Goal: Task Accomplishment & Management: Use online tool/utility

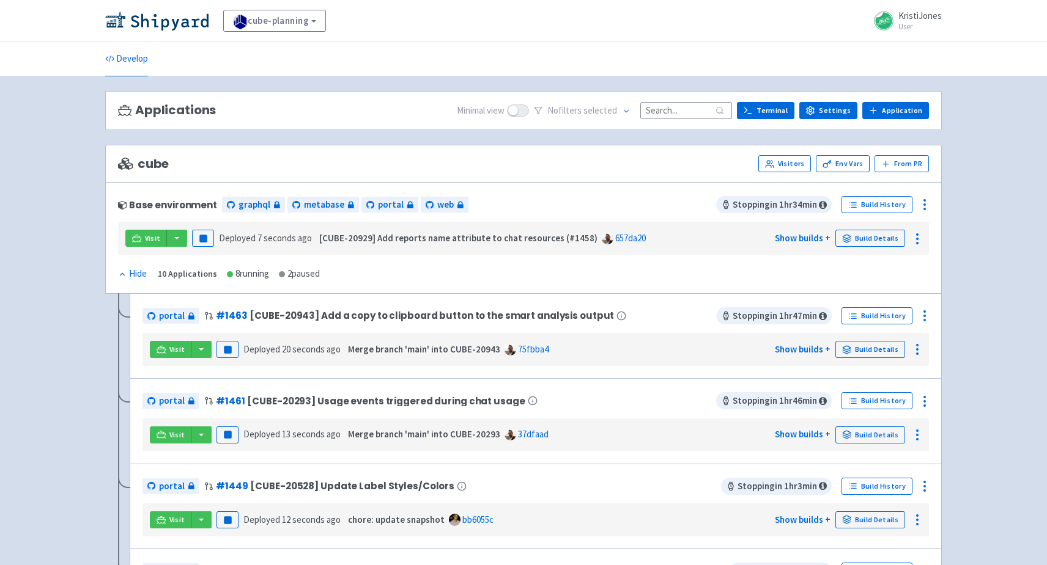
scroll to position [16, 0]
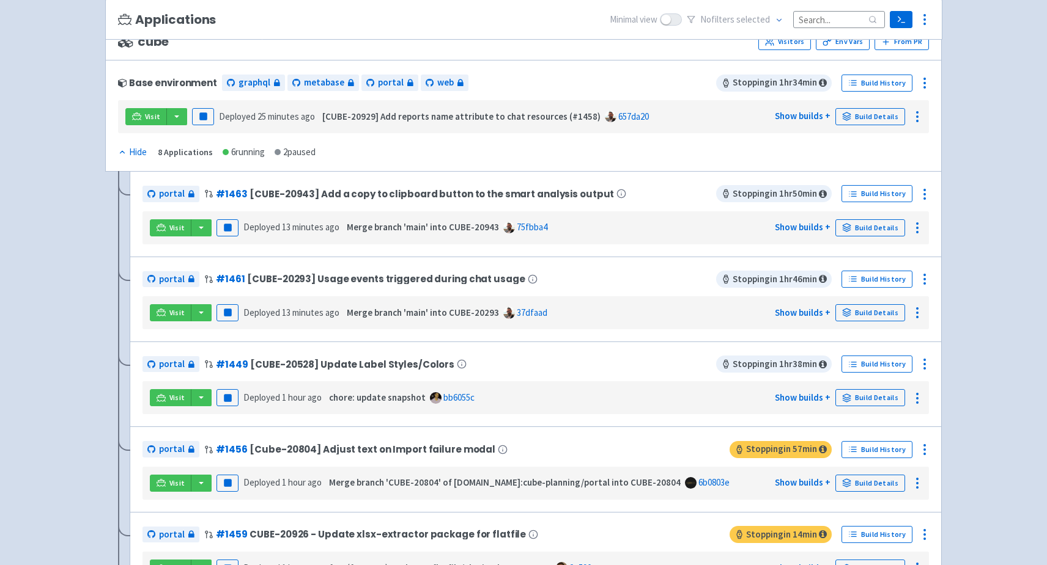
scroll to position [126, 0]
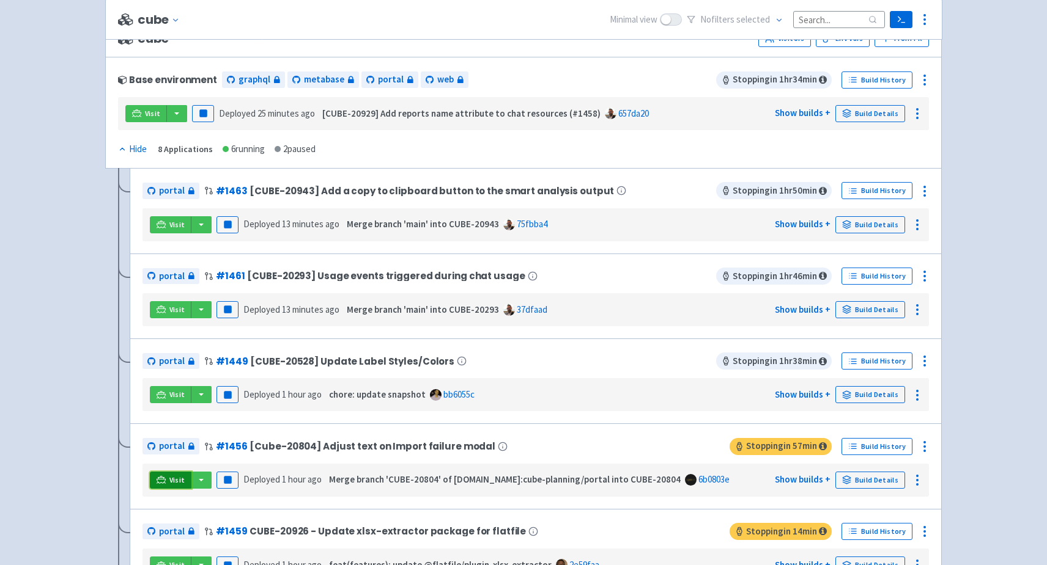
click at [158, 476] on icon at bounding box center [160, 479] width 9 height 7
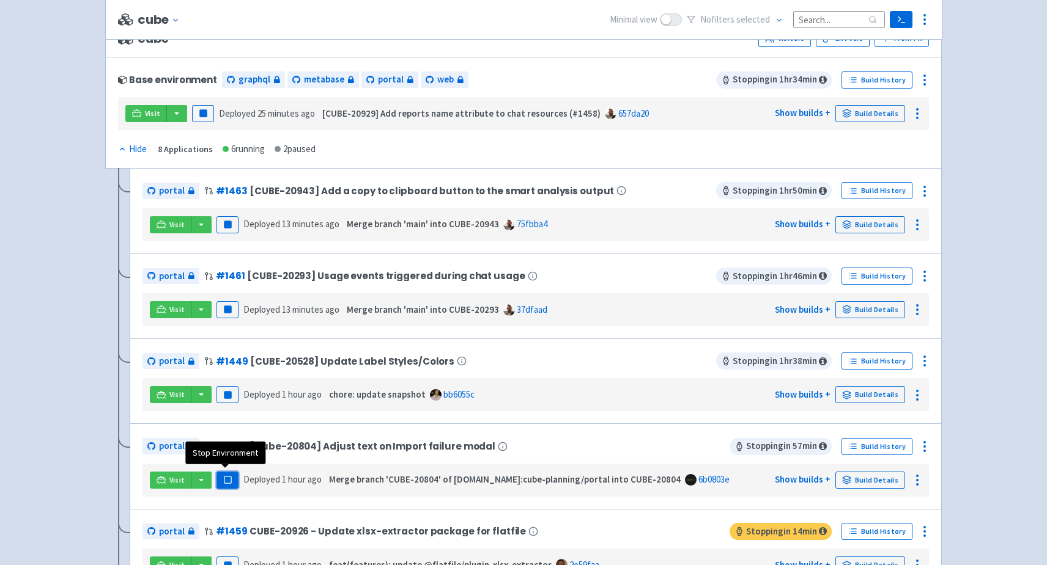
click at [224, 477] on rect "button" at bounding box center [227, 480] width 7 height 7
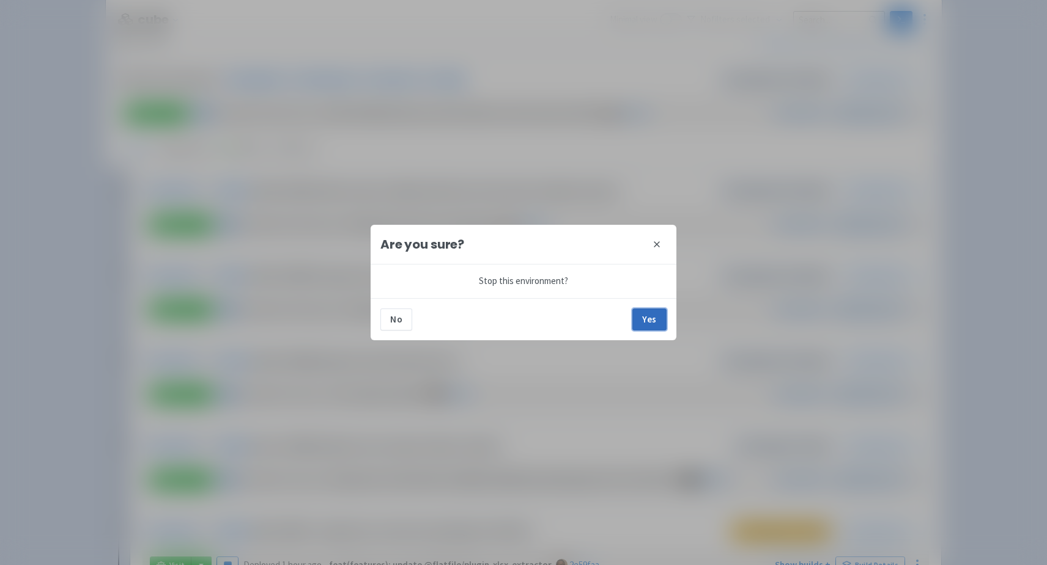
click at [639, 319] on button "Yes" at bounding box center [649, 320] width 34 height 22
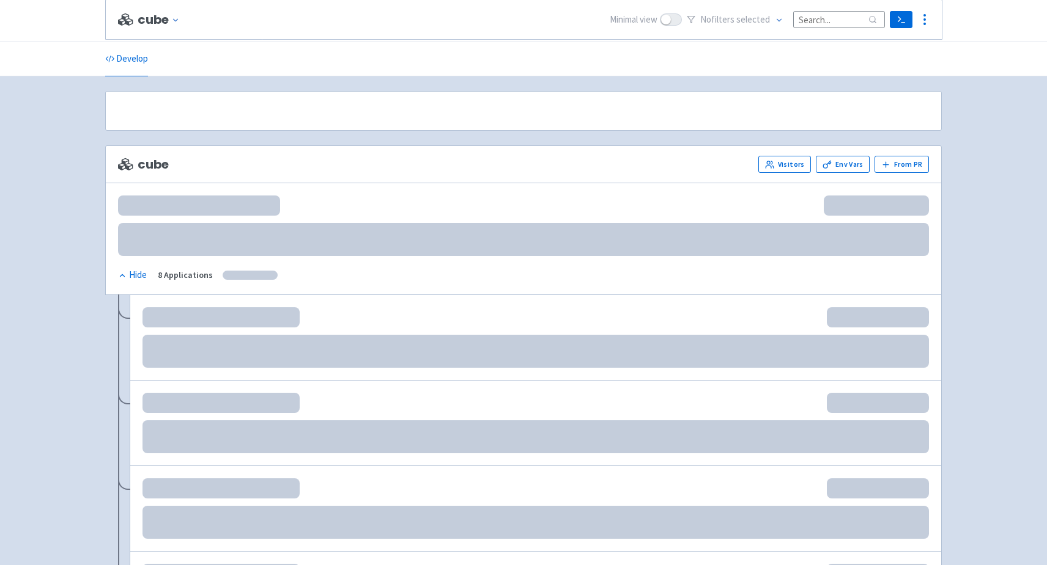
scroll to position [126, 0]
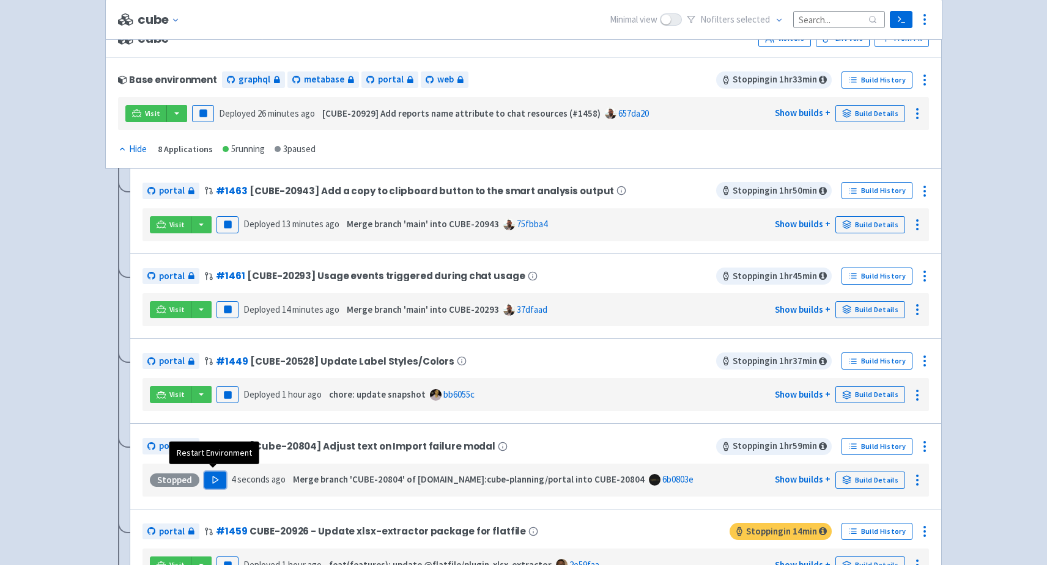
click at [213, 477] on polygon "button" at bounding box center [216, 480] width 6 height 7
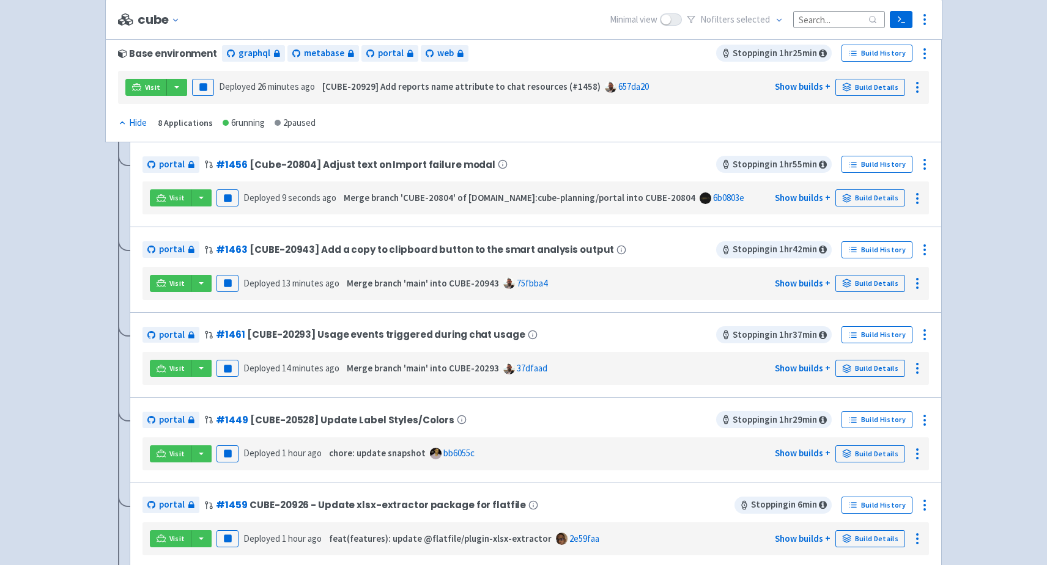
scroll to position [136, 0]
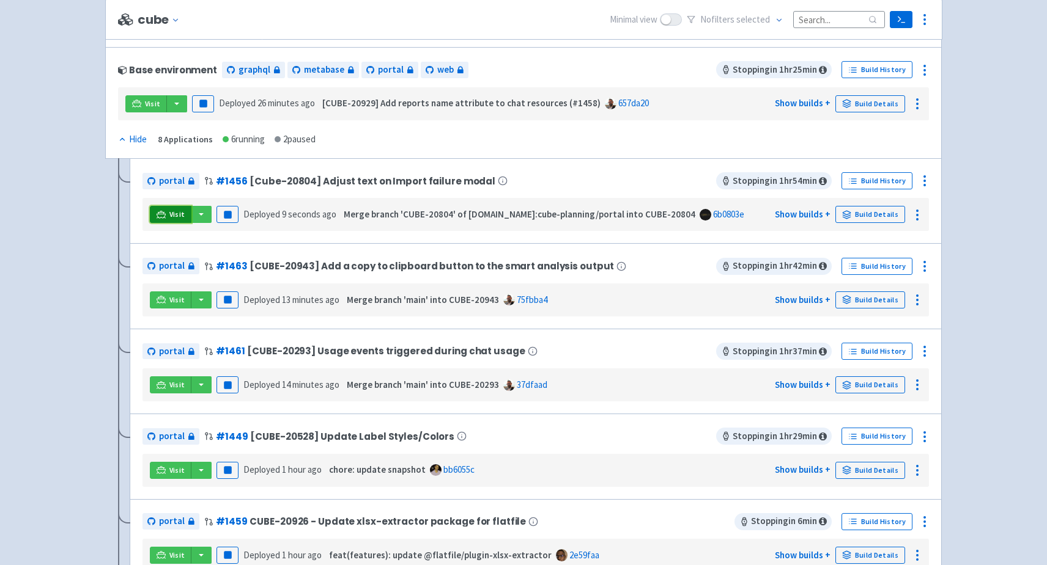
click at [166, 212] on link "Visit" at bounding box center [171, 214] width 42 height 17
click at [921, 181] on icon at bounding box center [924, 181] width 15 height 15
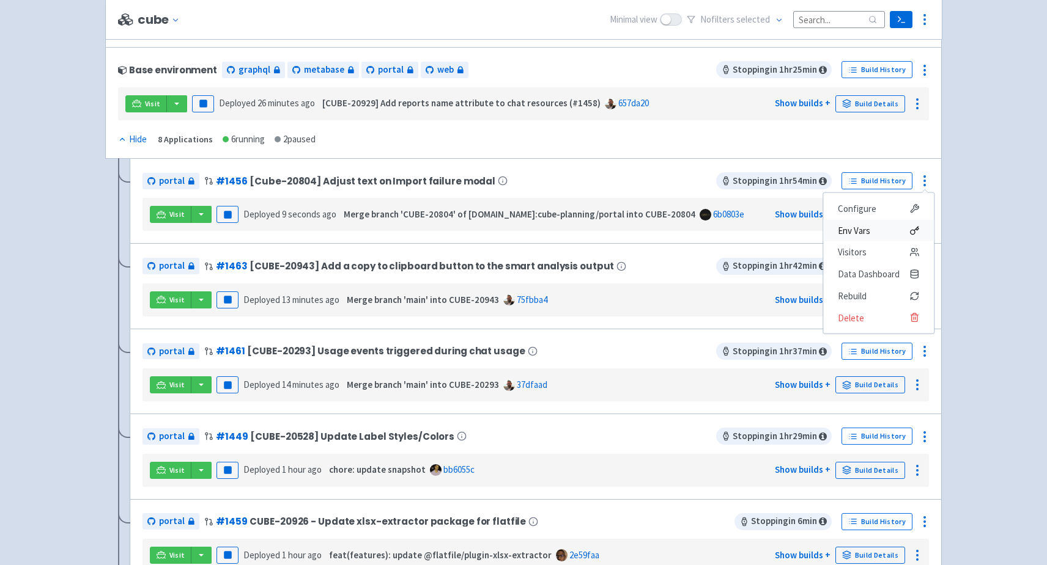
click at [872, 230] on span "Env Vars" at bounding box center [877, 230] width 81 height 17
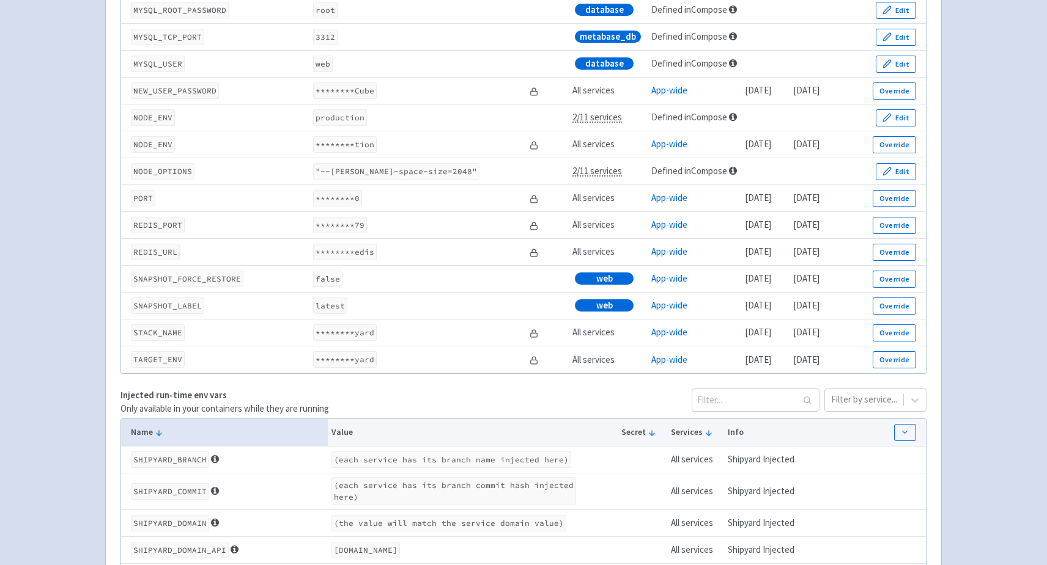
scroll to position [1766, 0]
click at [885, 283] on button "Override" at bounding box center [893, 277] width 43 height 17
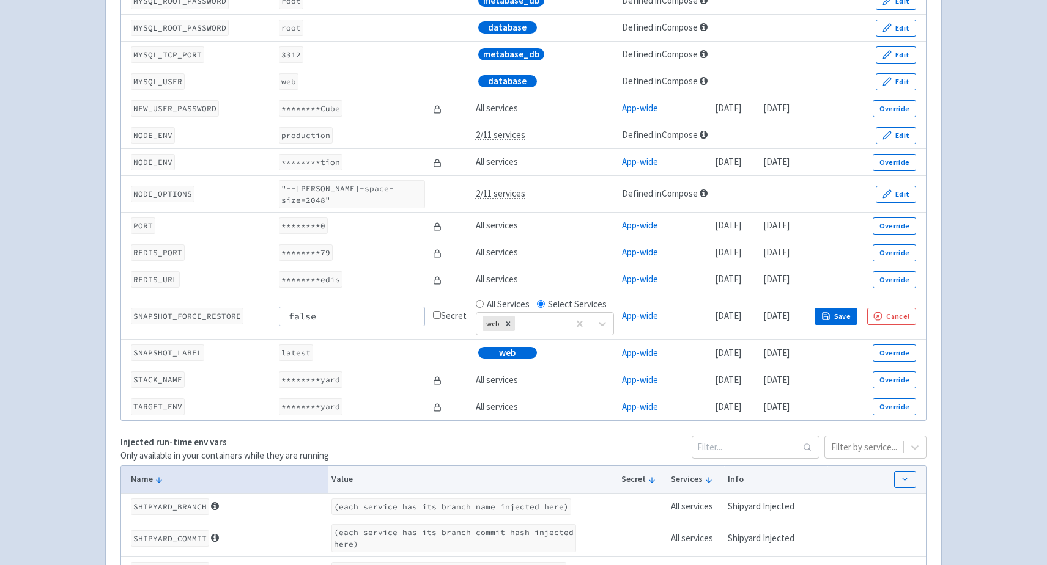
scroll to position [1784, 0]
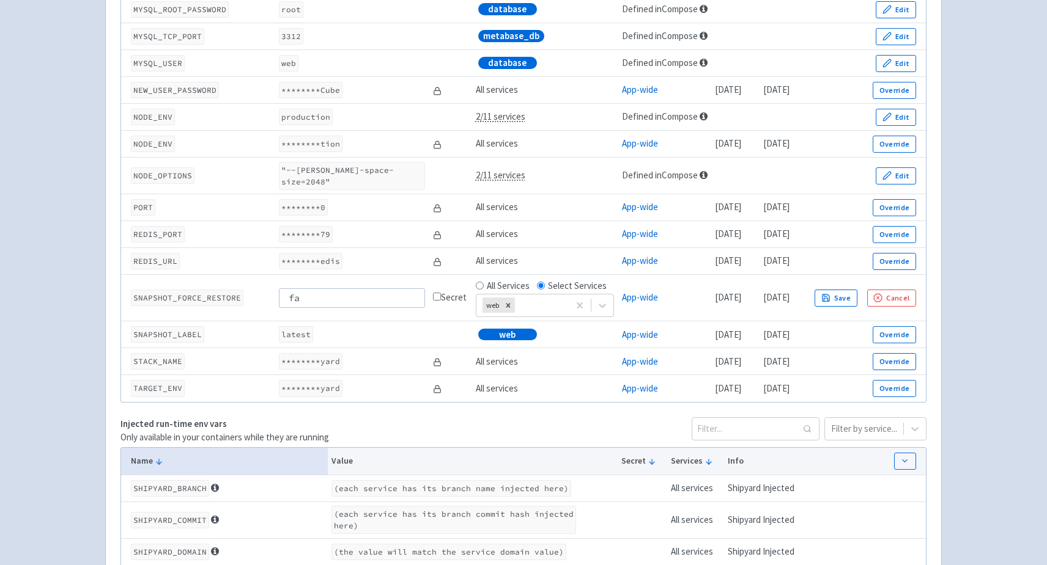
type input "f"
type input "true"
click at [830, 295] on icon "button" at bounding box center [825, 297] width 9 height 9
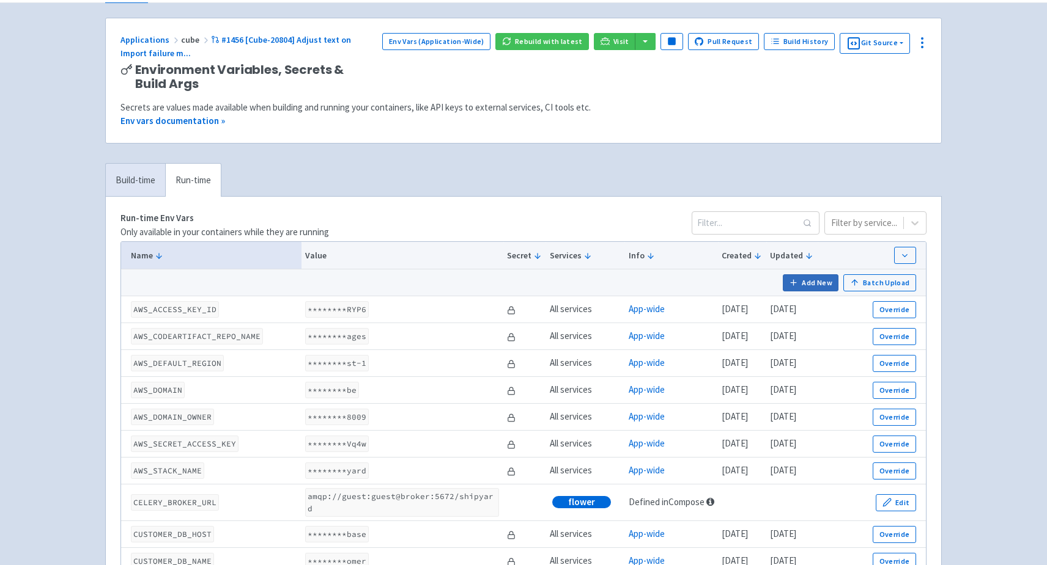
scroll to position [60, 0]
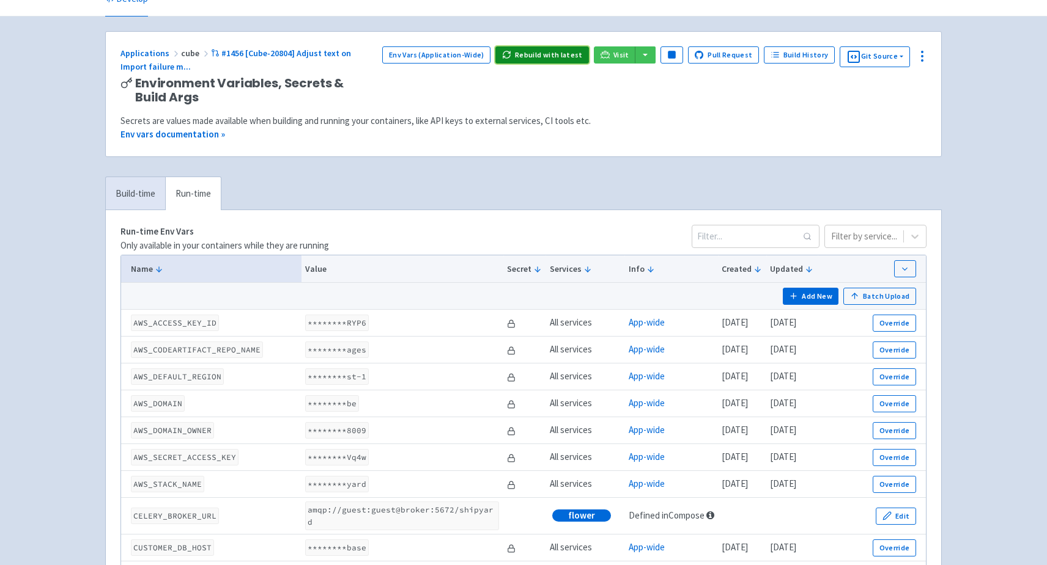
click at [561, 53] on button "Rebuild with latest" at bounding box center [542, 54] width 94 height 17
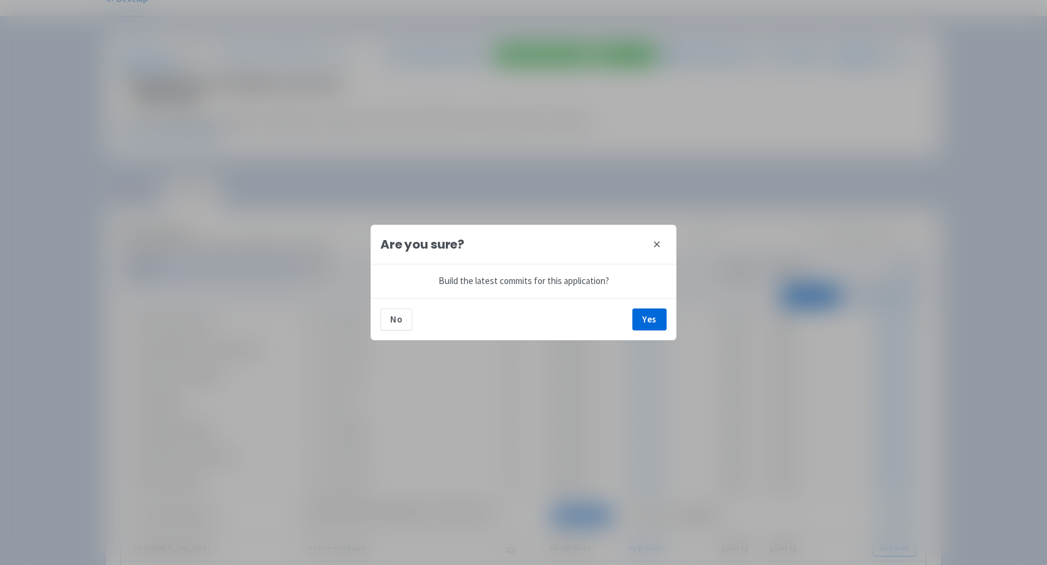
click at [636, 331] on div "No Yes" at bounding box center [523, 319] width 306 height 42
click at [647, 324] on button "Yes" at bounding box center [649, 320] width 34 height 22
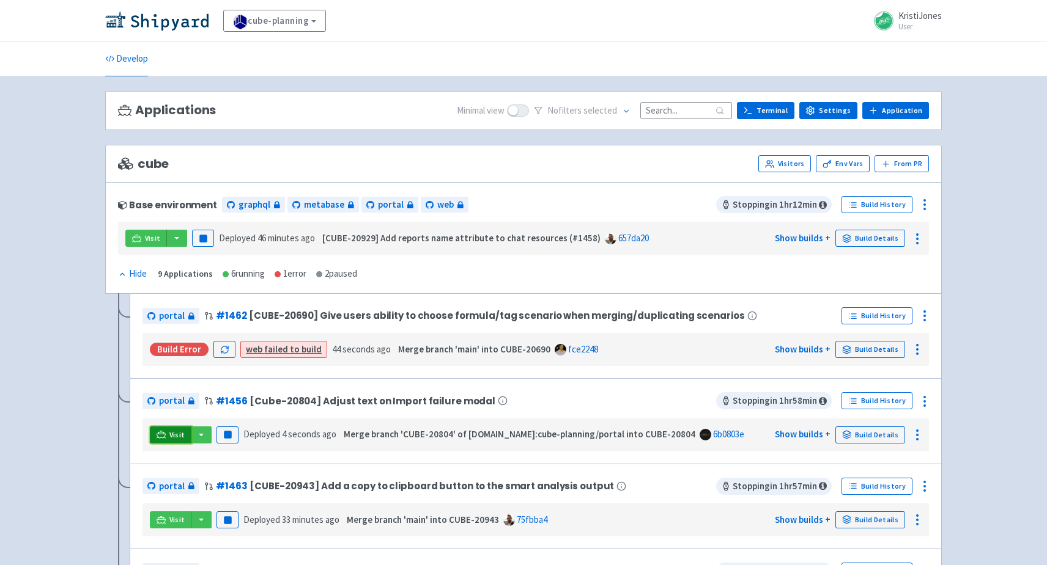
click at [175, 432] on span "Visit" at bounding box center [177, 435] width 16 height 10
